Goal: Register for event/course

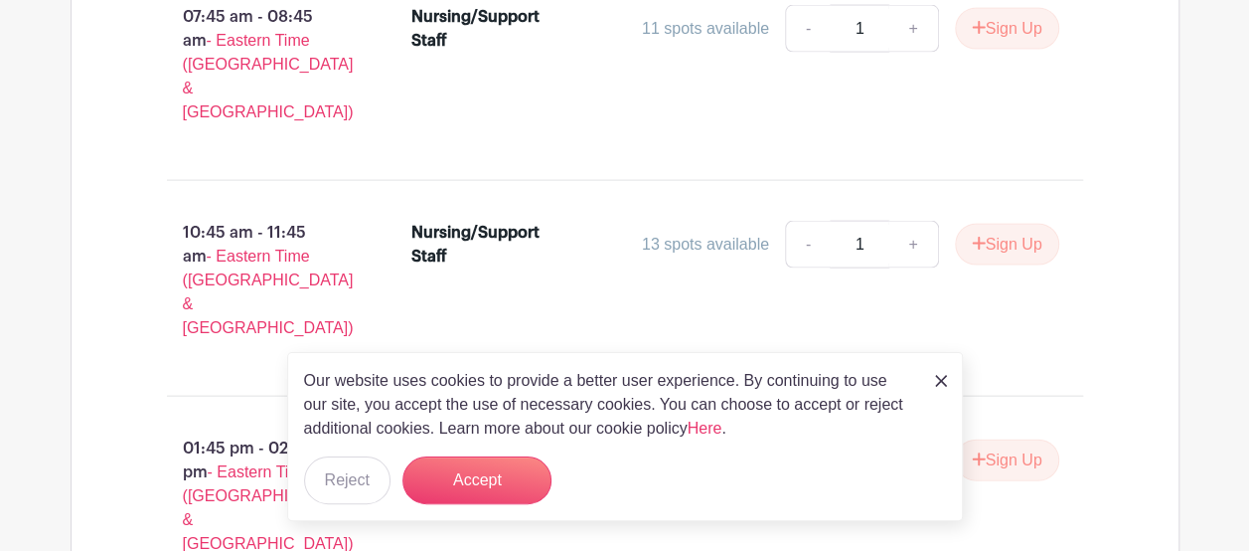
scroll to position [2236, 0]
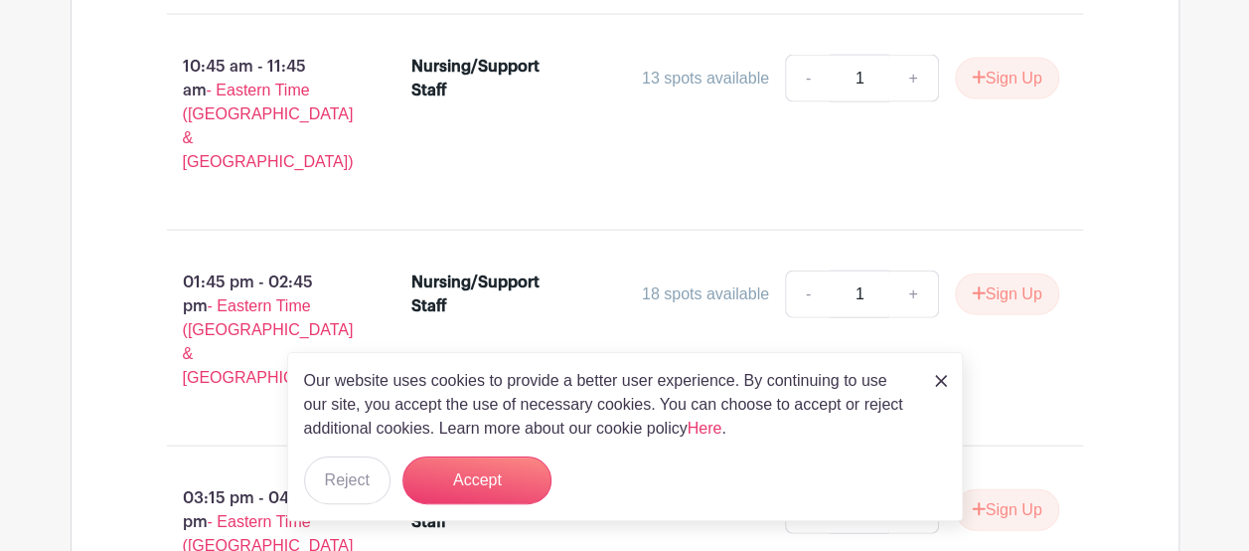
click at [930, 384] on div "Our website uses cookies to provide a better user experience. By continuing to …" at bounding box center [625, 436] width 676 height 169
click at [946, 378] on div "Our website uses cookies to provide a better user experience. By continuing to …" at bounding box center [625, 436] width 676 height 169
click at [940, 382] on img at bounding box center [941, 381] width 12 height 12
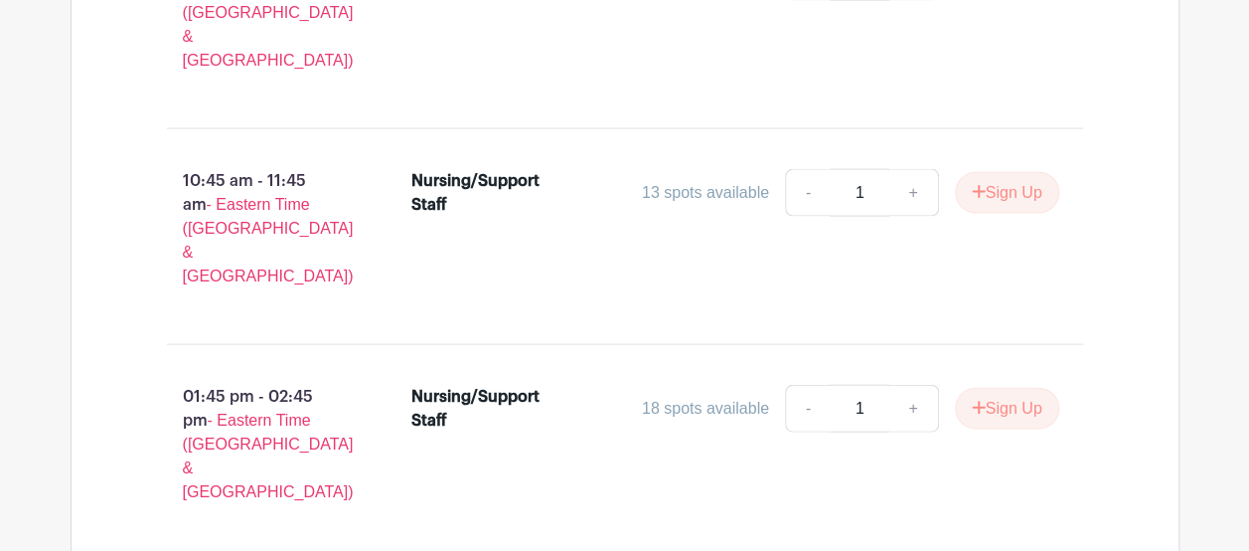
scroll to position [2288, 0]
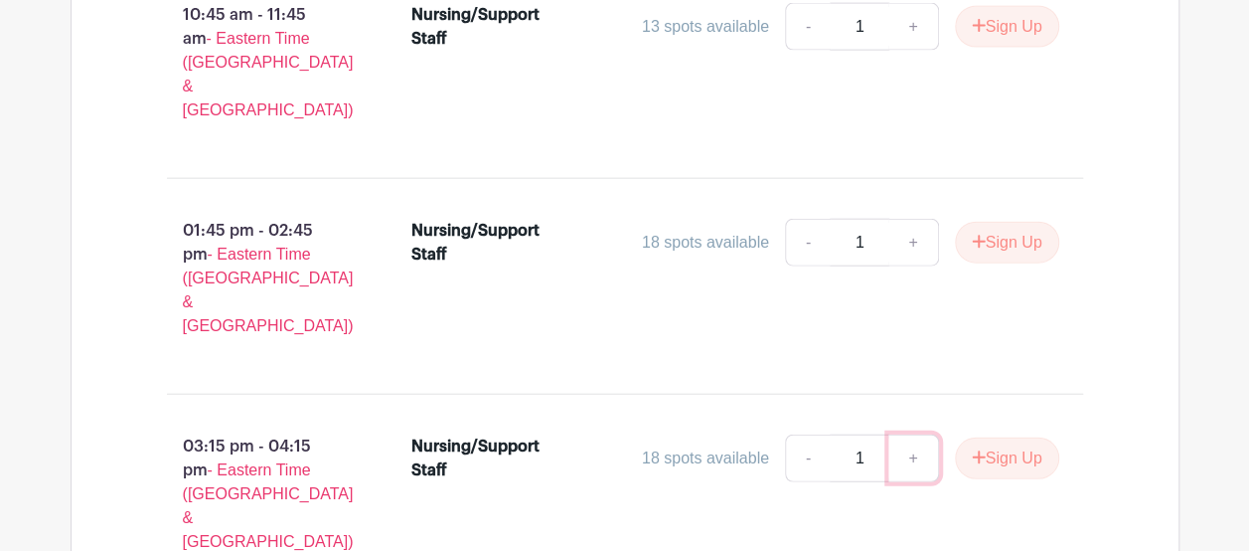
click at [912, 434] on link "+" at bounding box center [914, 458] width 50 height 48
click at [799, 434] on link "-" at bounding box center [808, 458] width 46 height 48
type input "1"
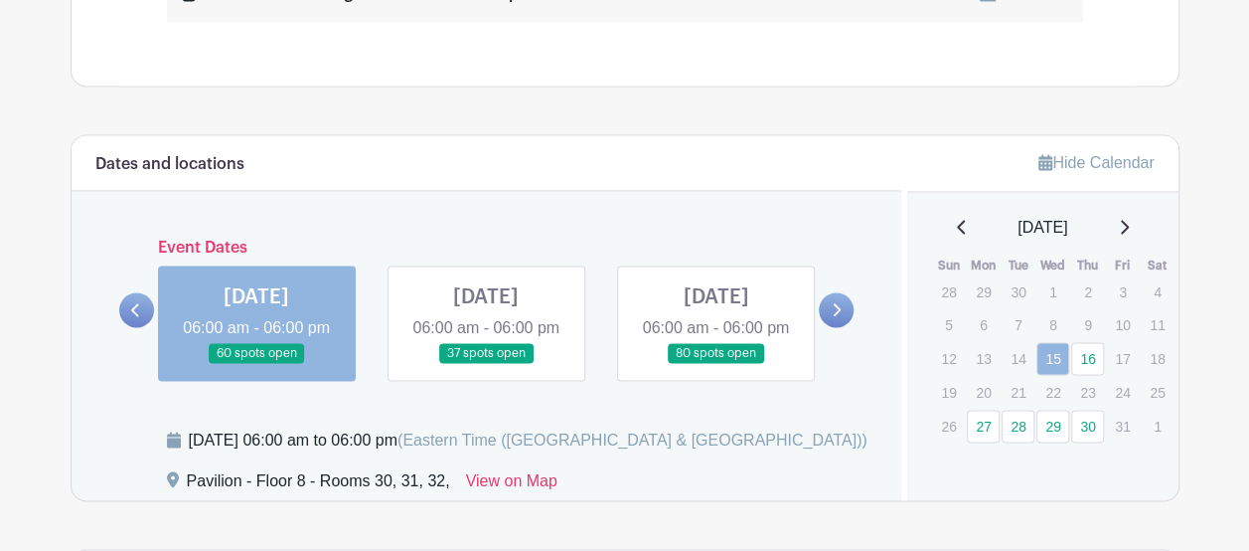
scroll to position [1656, 0]
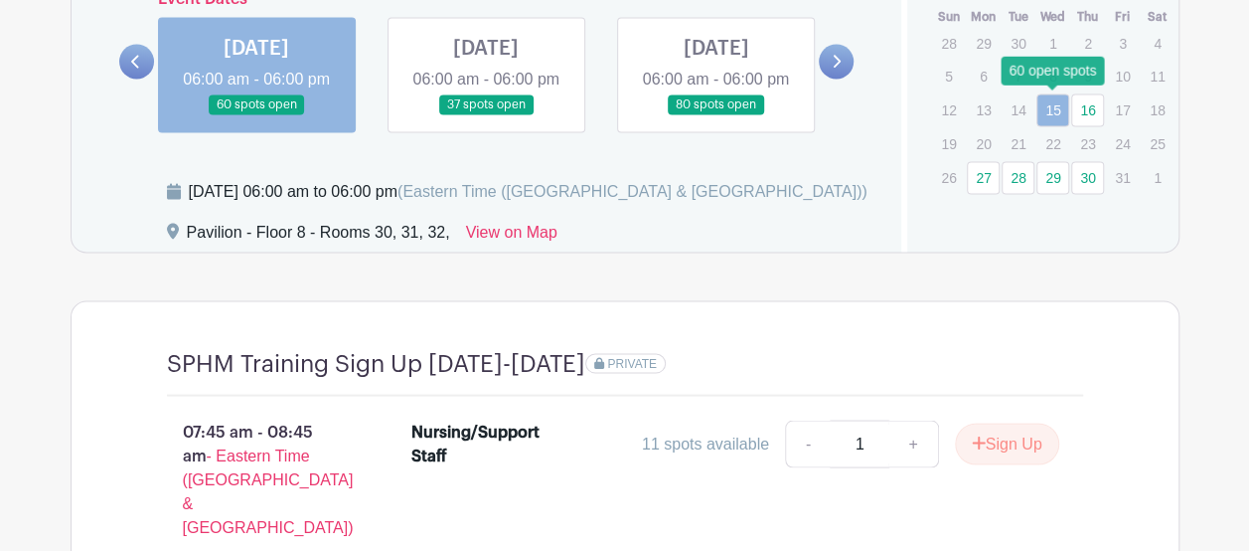
click at [1052, 111] on link "15" at bounding box center [1053, 109] width 33 height 33
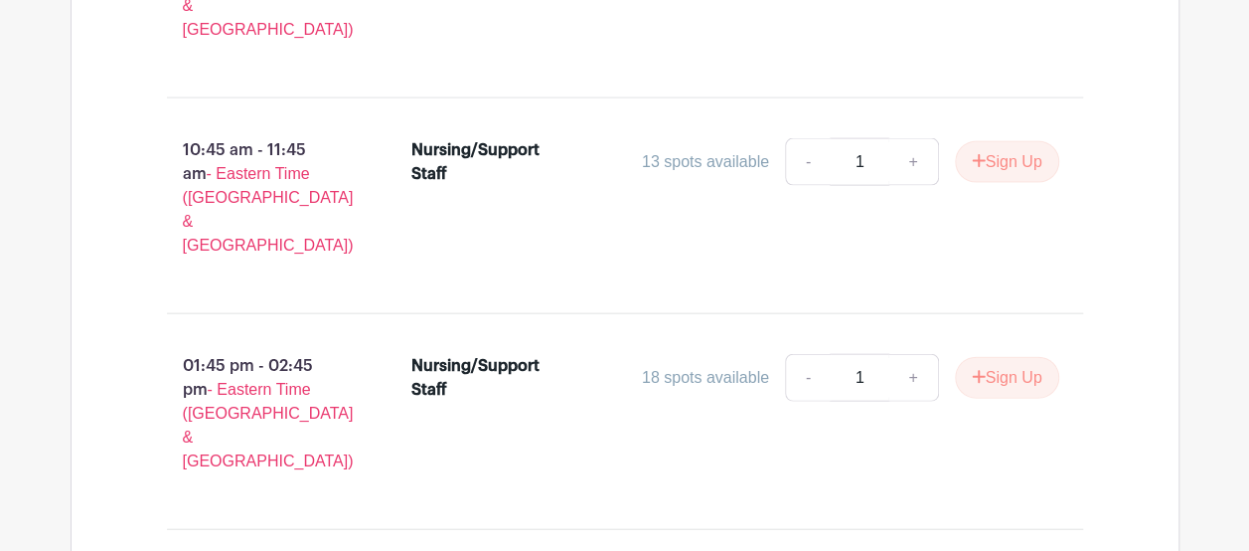
scroll to position [2319, 0]
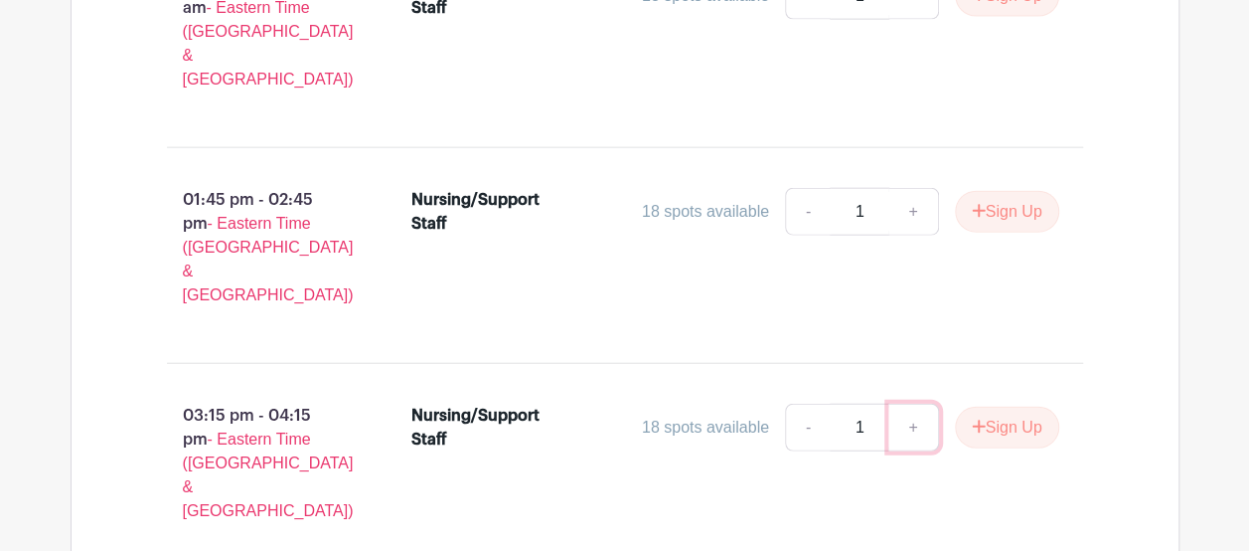
click at [896, 404] on link "+" at bounding box center [914, 428] width 50 height 48
click at [799, 404] on link "-" at bounding box center [808, 428] width 46 height 48
type input "1"
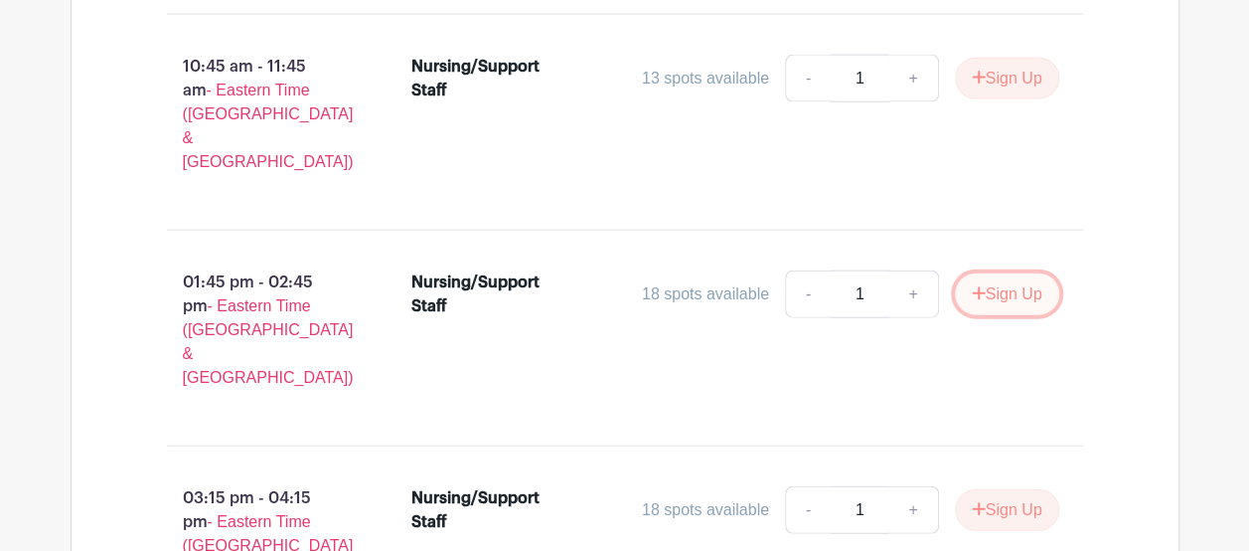
click at [1000, 273] on button "Sign Up" at bounding box center [1007, 294] width 104 height 42
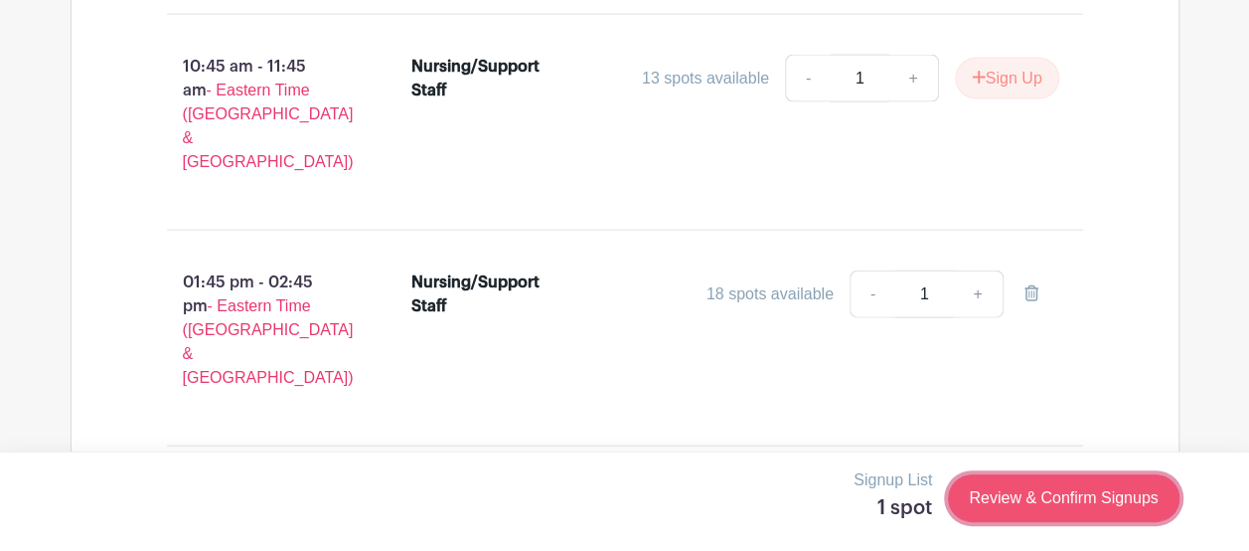
click at [1038, 503] on link "Review & Confirm Signups" at bounding box center [1063, 498] width 231 height 48
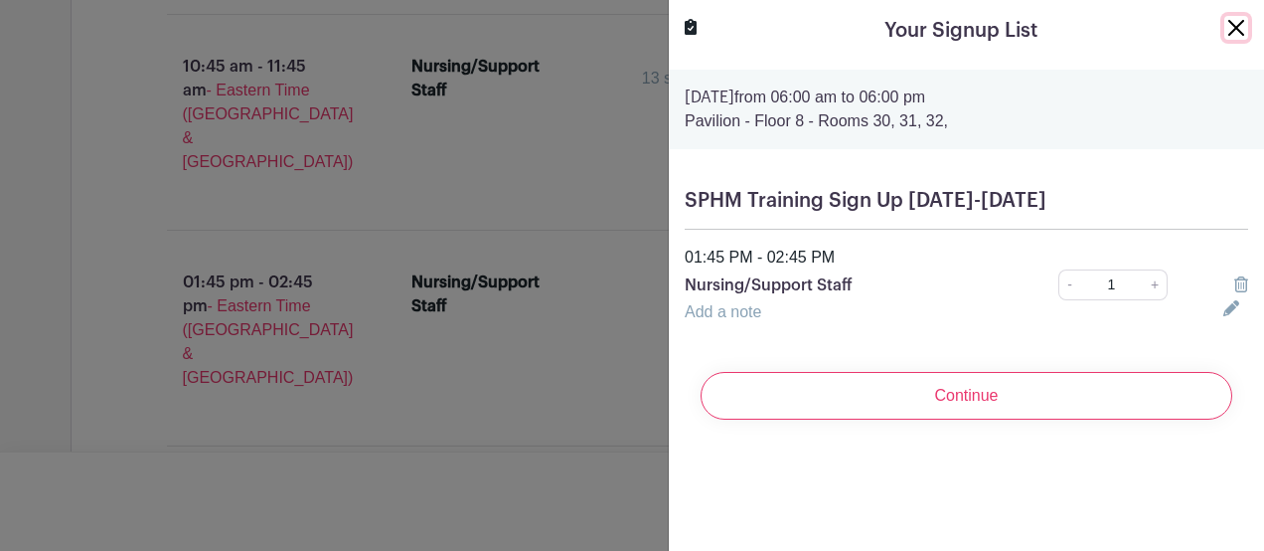
click at [1224, 32] on button "Close" at bounding box center [1236, 28] width 24 height 24
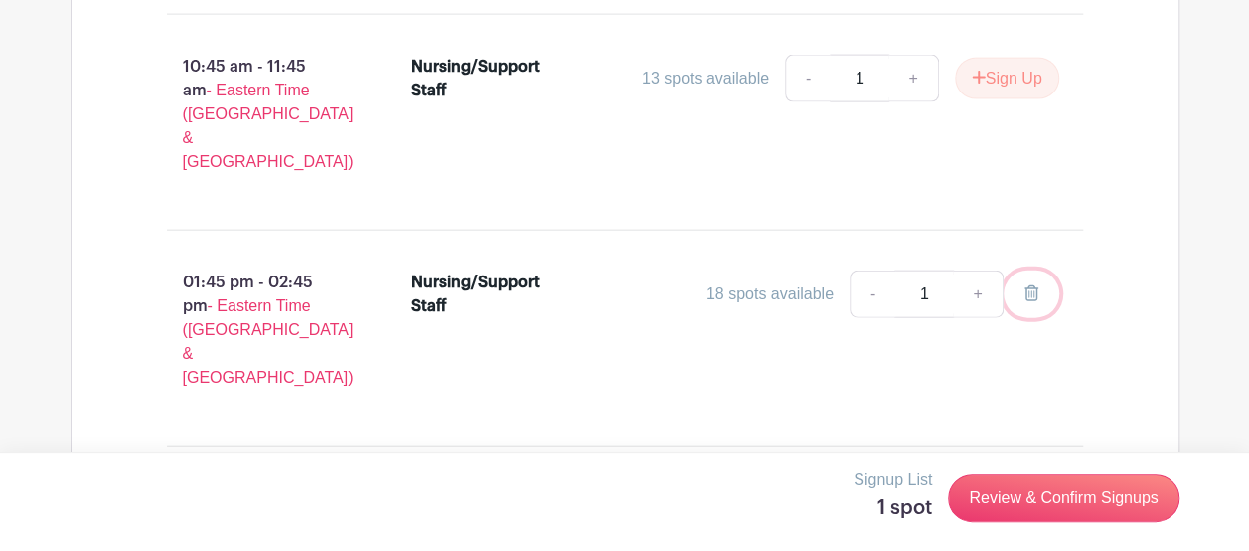
drag, startPoint x: 1030, startPoint y: 231, endPoint x: 726, endPoint y: 91, distance: 334.4
click at [1030, 285] on icon at bounding box center [1032, 293] width 14 height 16
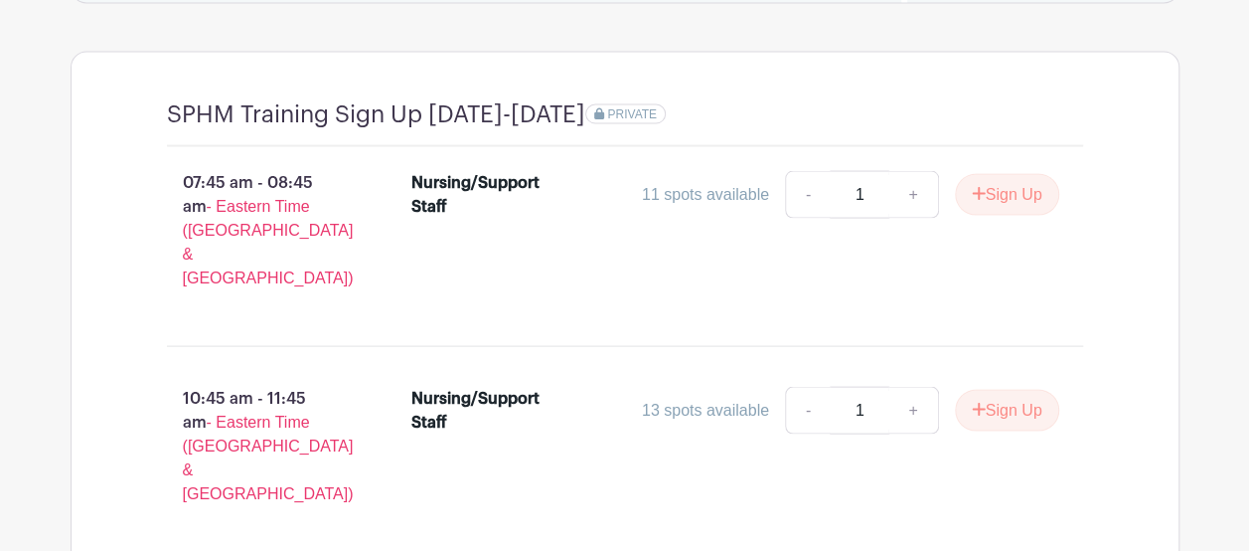
scroll to position [1739, 0]
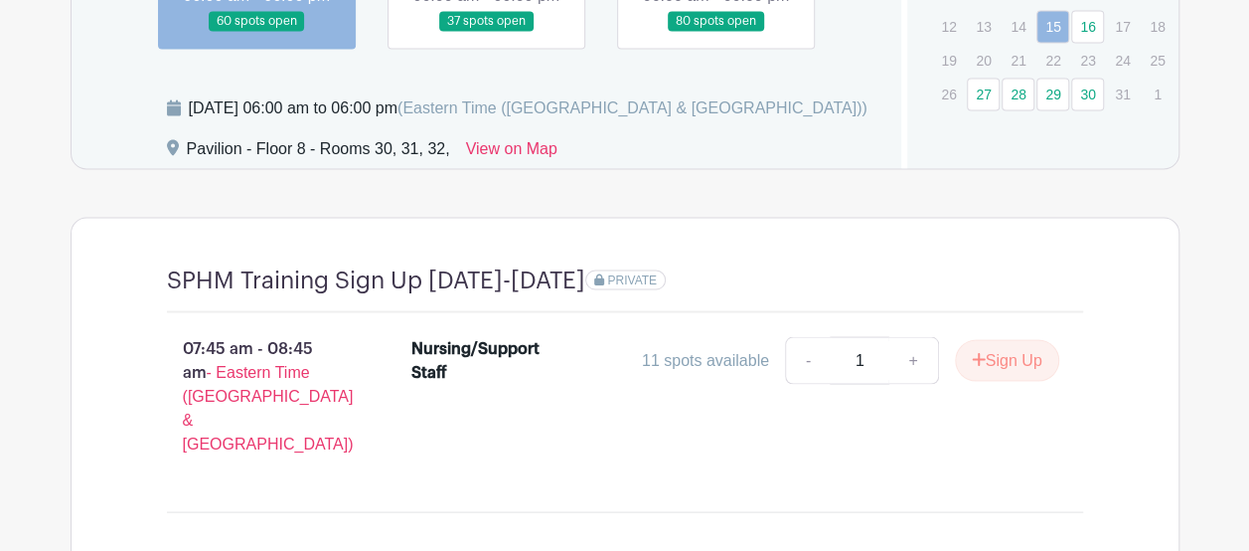
click at [486, 32] on link at bounding box center [486, 32] width 0 height 0
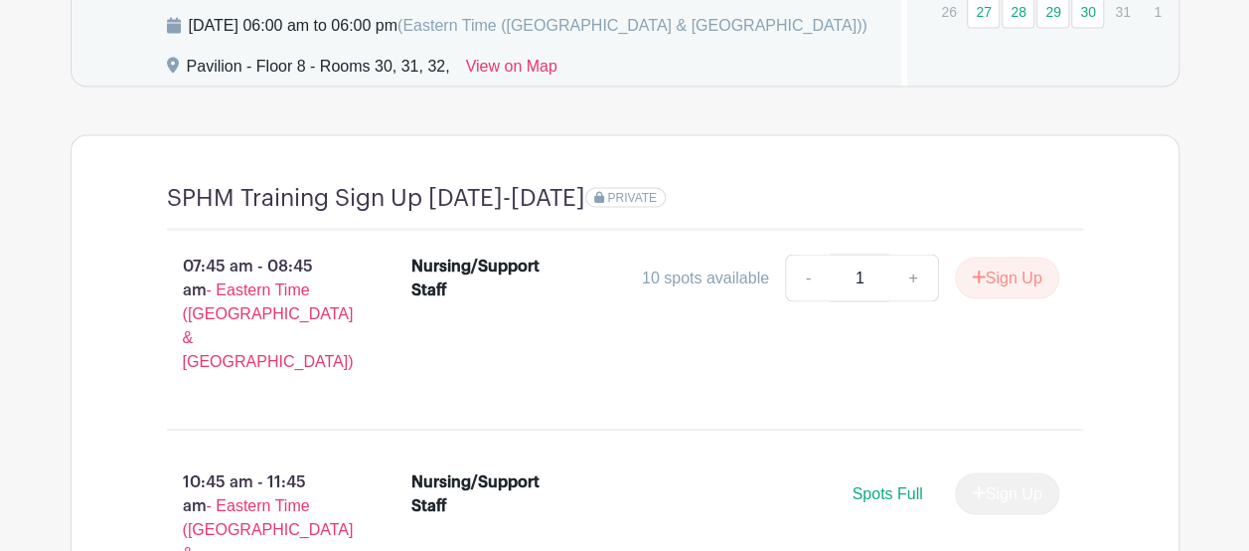
scroll to position [1656, 0]
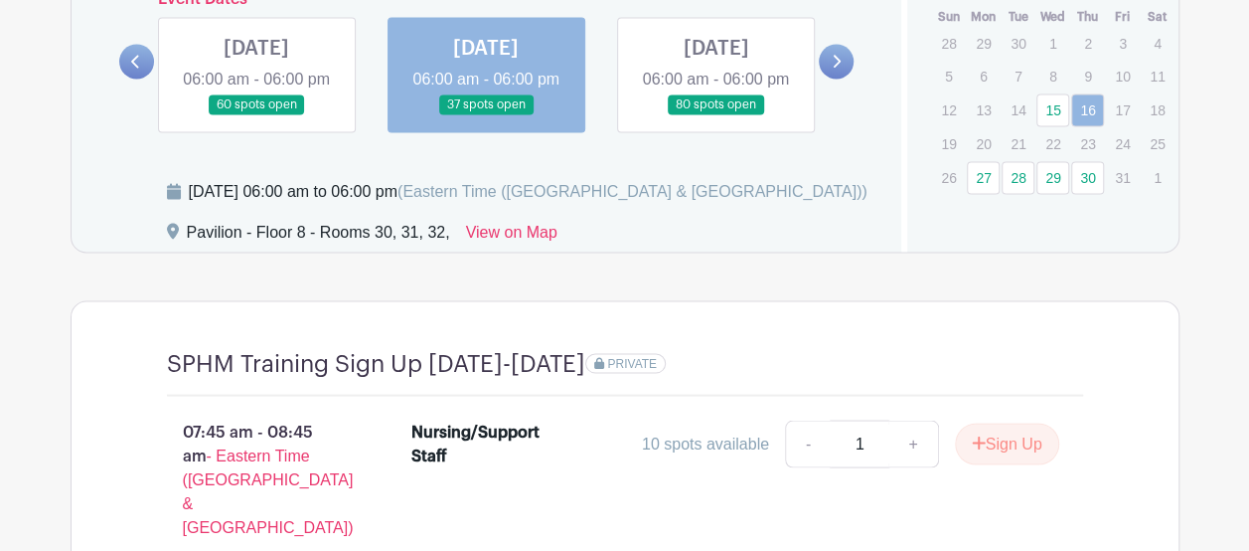
click at [256, 115] on link at bounding box center [256, 115] width 0 height 0
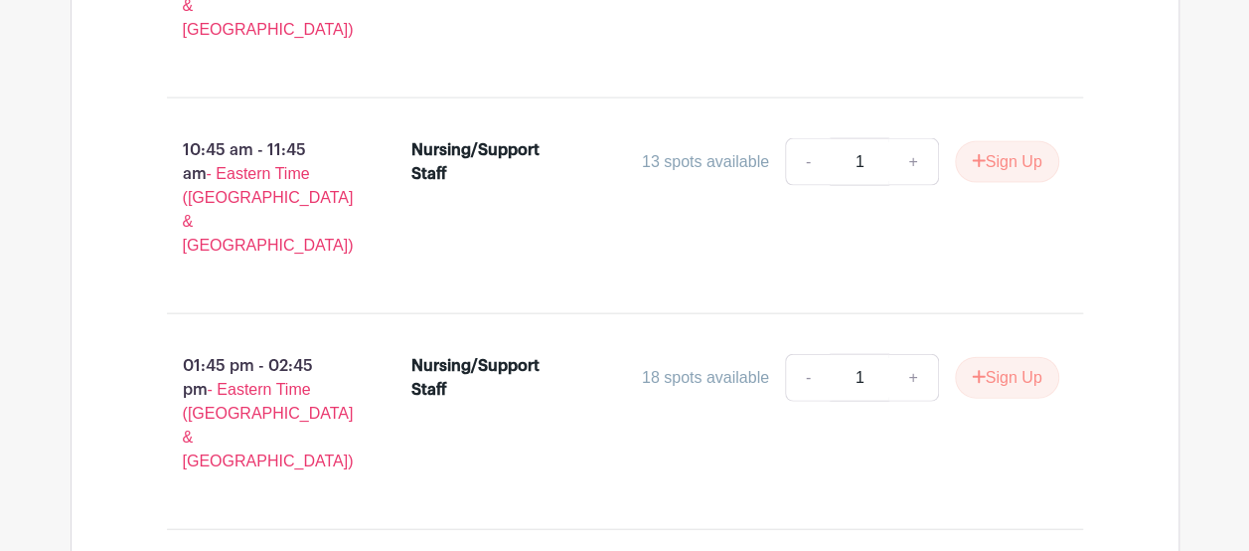
scroll to position [2236, 0]
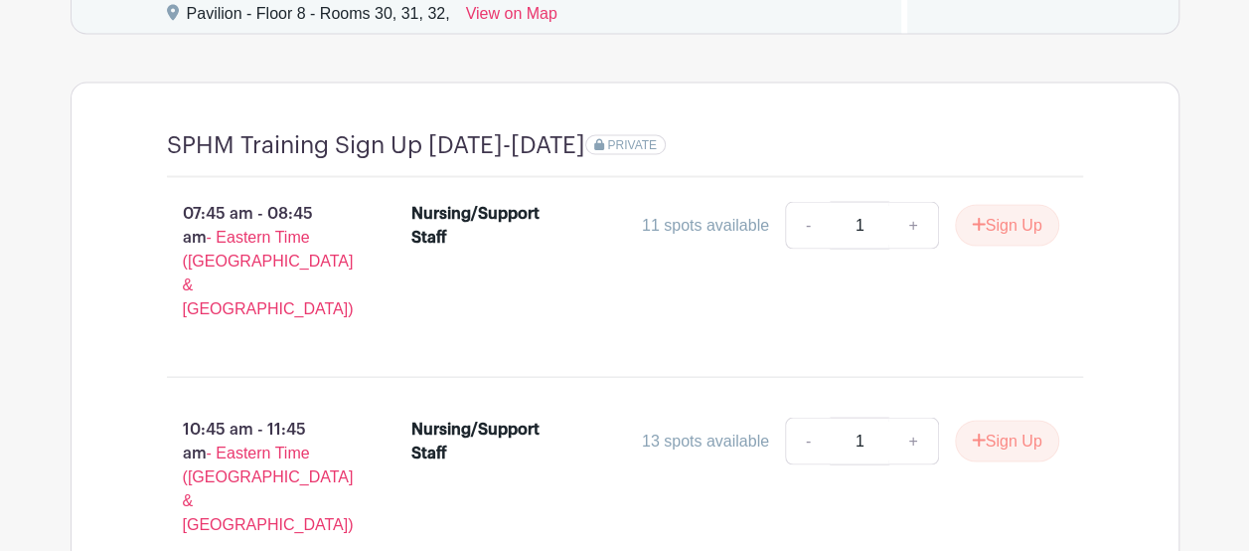
scroll to position [1707, 0]
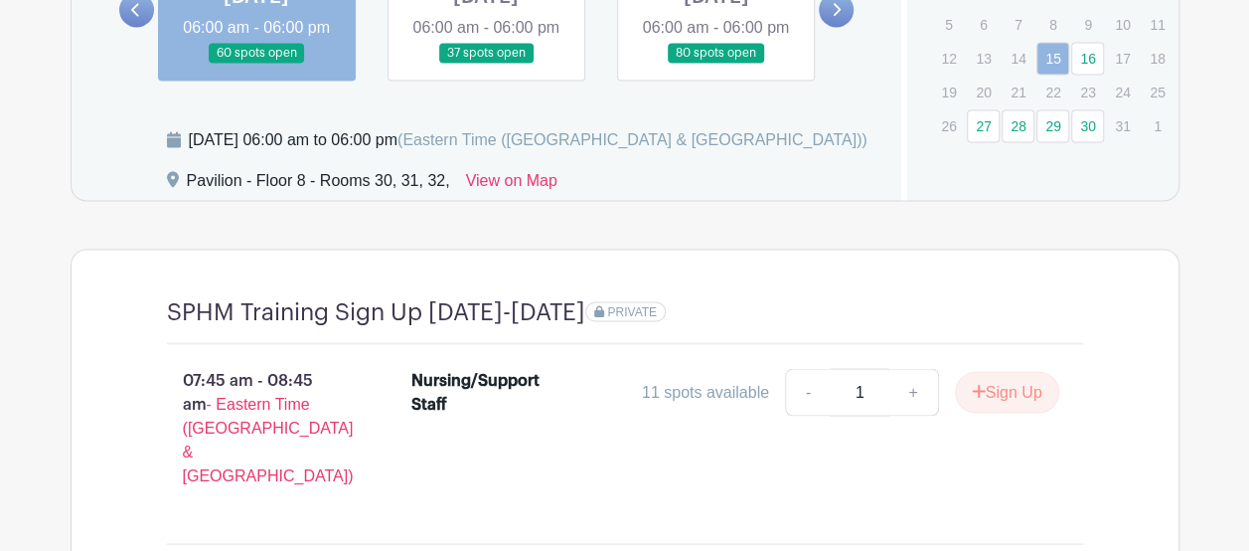
click at [486, 64] on link at bounding box center [486, 64] width 0 height 0
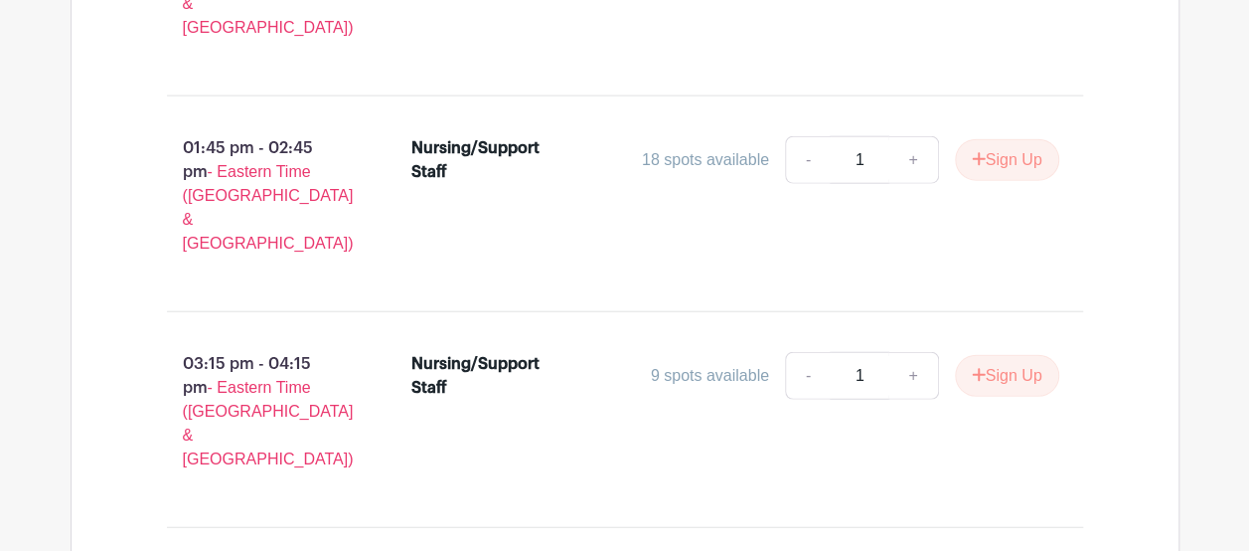
scroll to position [2288, 0]
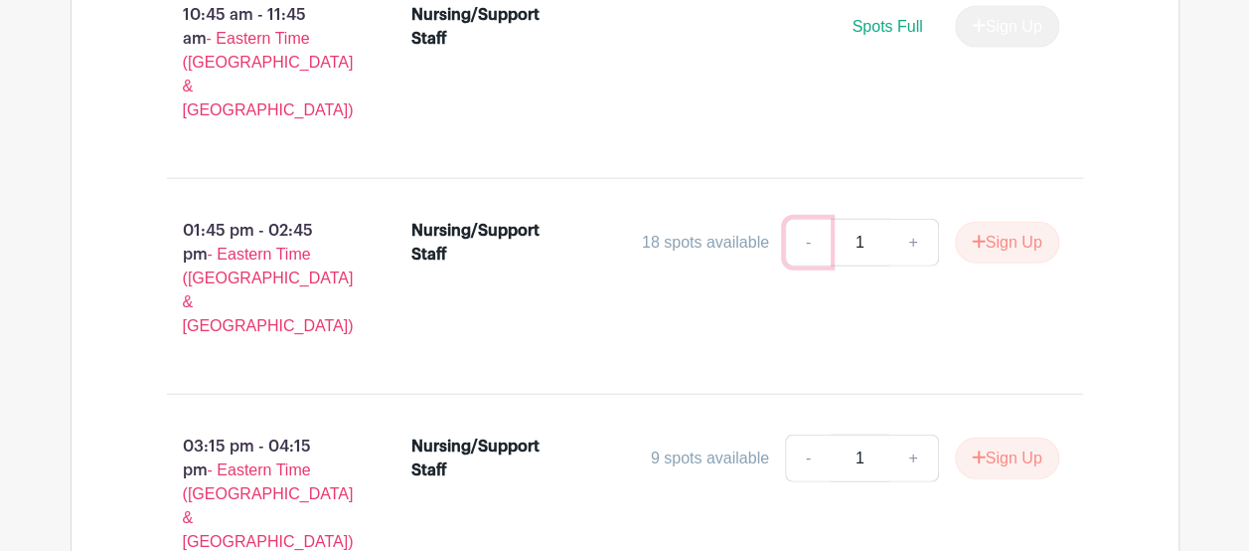
click at [807, 219] on link "-" at bounding box center [808, 243] width 46 height 48
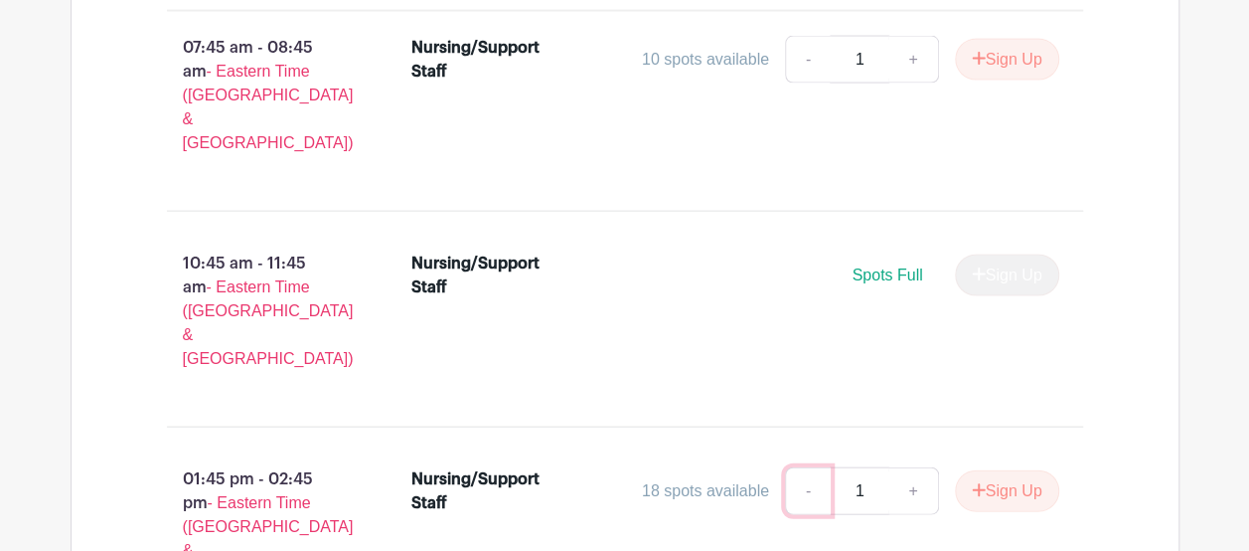
scroll to position [2122, 0]
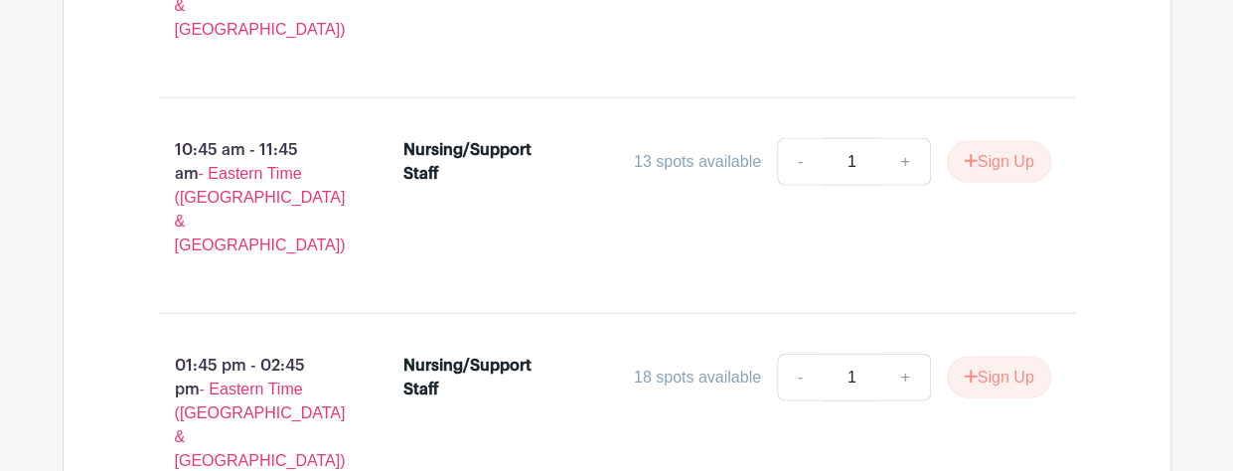
scroll to position [2319, 0]
